Goal: Find specific page/section: Find specific page/section

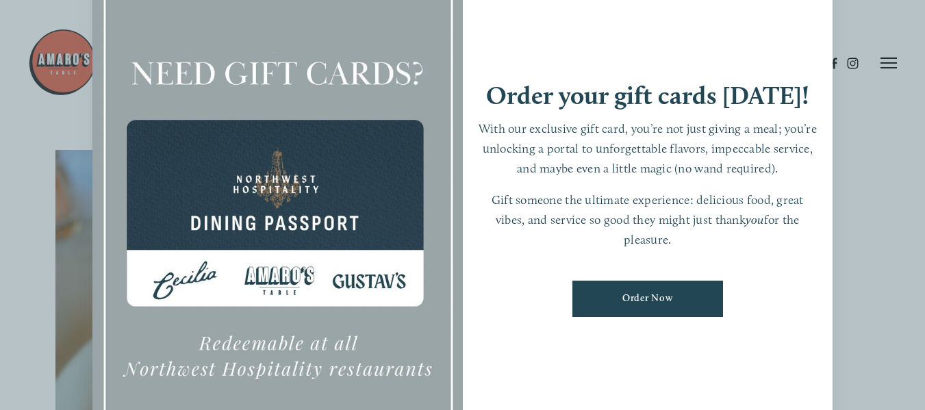
scroll to position [137, 0]
click at [645, 305] on link "Order Now" at bounding box center [647, 299] width 151 height 36
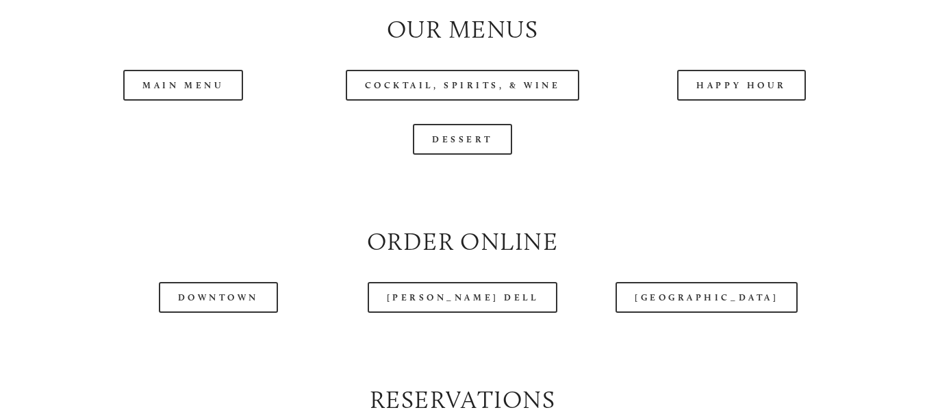
scroll to position [1369, 0]
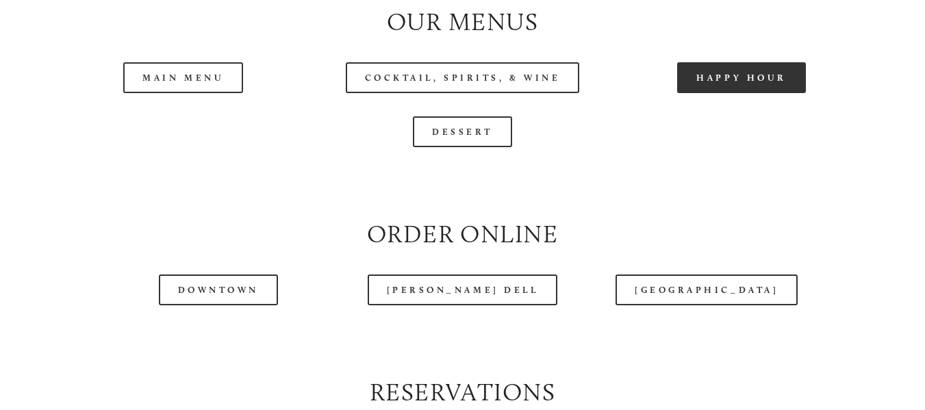
click at [785, 93] on link "Happy Hour" at bounding box center [741, 77] width 129 height 31
click at [217, 82] on header "Menu Order Now Visit Gallery 0" at bounding box center [463, 29] width 870 height 126
click at [221, 88] on header "Menu Order Now Visit Gallery 0" at bounding box center [463, 29] width 870 height 126
click at [207, 90] on header "Menu Order Now Visit Gallery 0" at bounding box center [463, 29] width 870 height 126
click at [158, 83] on header "Menu Order Now Visit Gallery 0" at bounding box center [463, 29] width 870 height 126
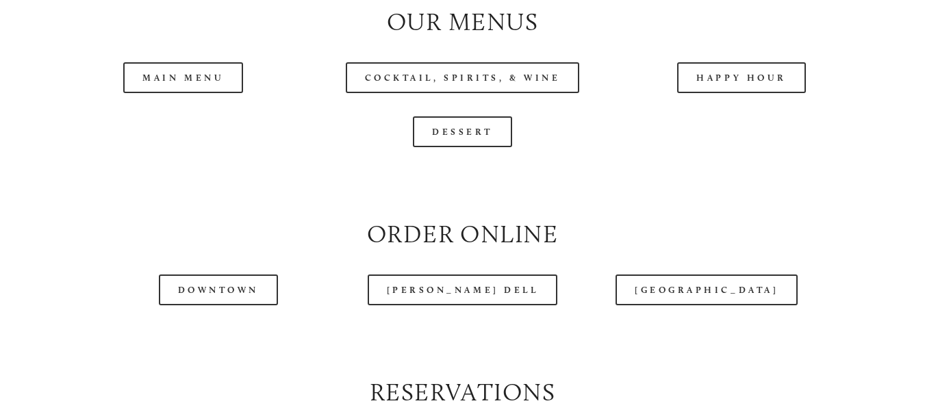
click at [188, 88] on header "Menu Order Now Visit Gallery 0" at bounding box center [463, 29] width 870 height 126
click at [199, 92] on link "Main Menu" at bounding box center [183, 77] width 120 height 31
